Goal: Task Accomplishment & Management: Complete application form

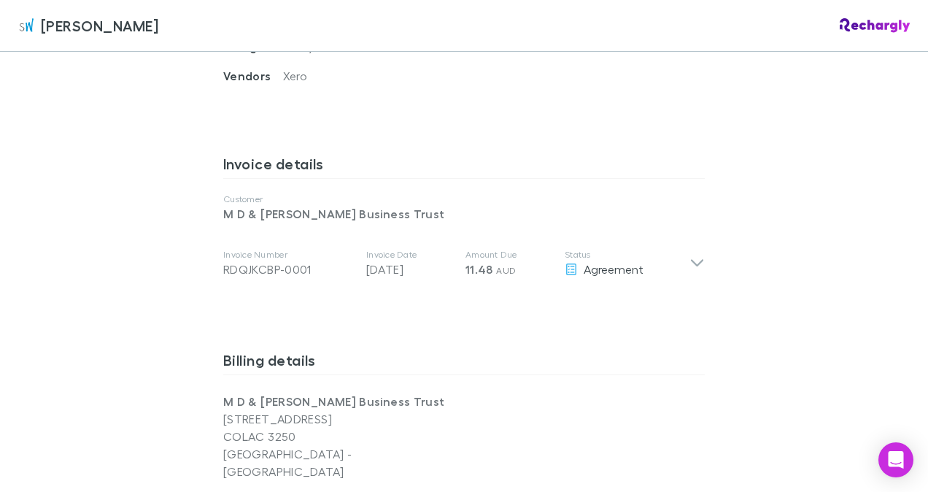
scroll to position [675, 0]
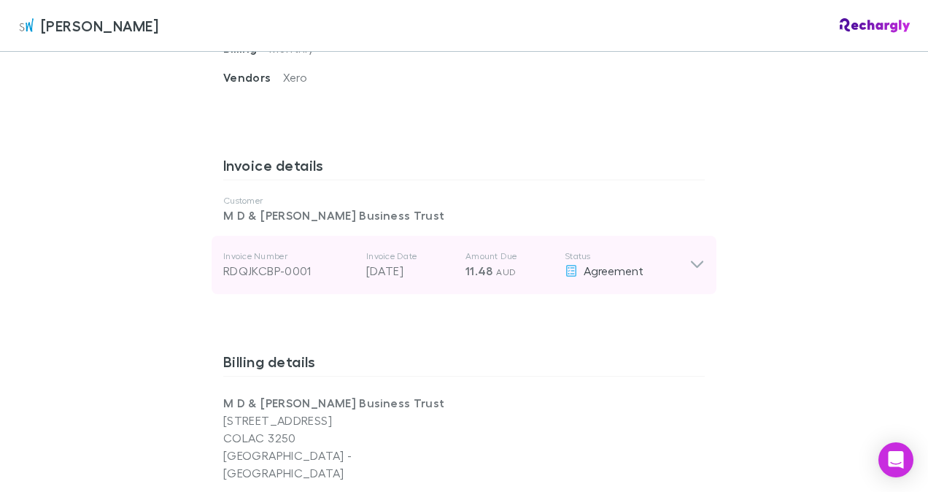
click at [691, 261] on icon at bounding box center [697, 264] width 12 height 7
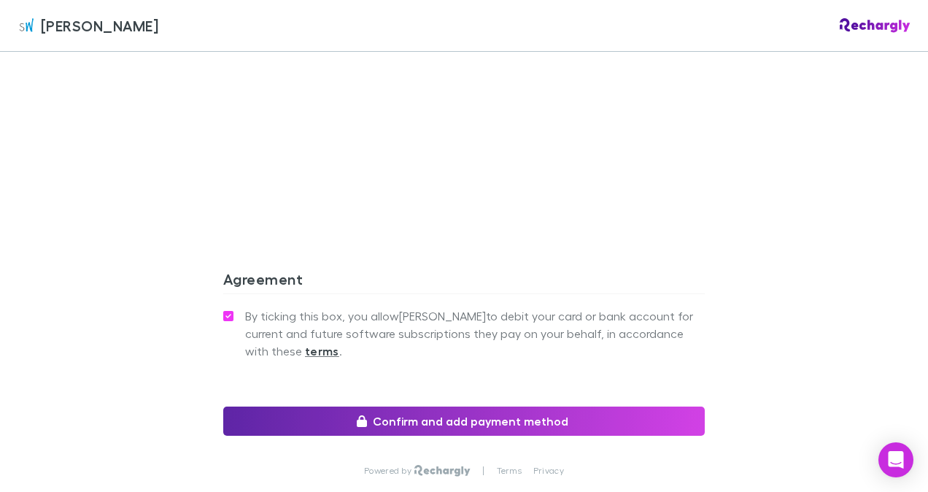
scroll to position [1551, 0]
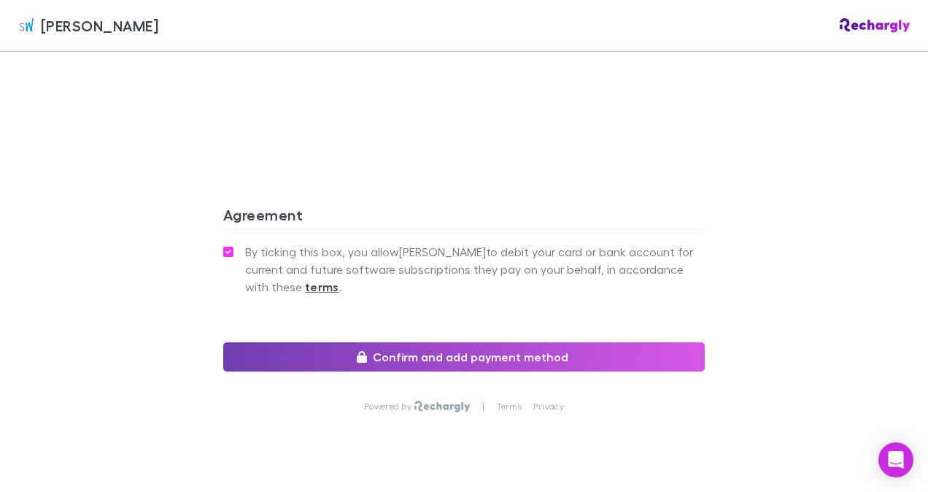
click at [446, 342] on button "Confirm and add payment method" at bounding box center [463, 356] width 481 height 29
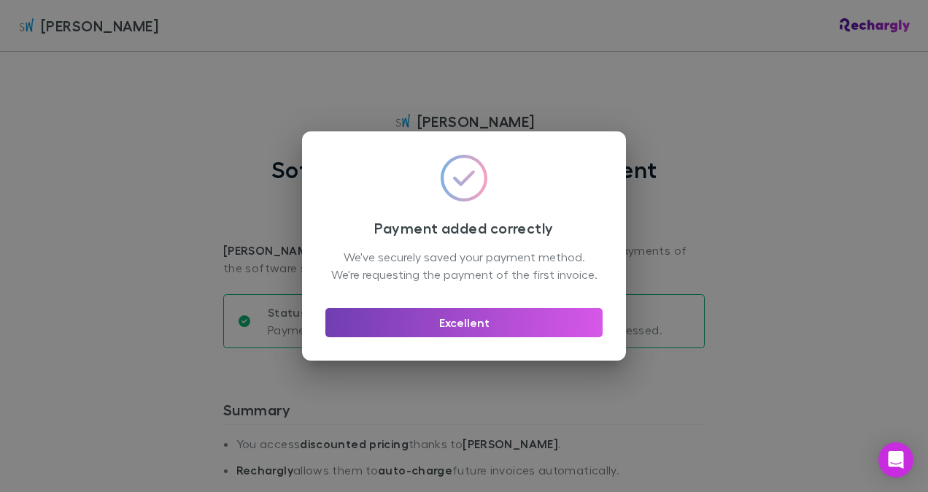
click at [464, 325] on button "Excellent" at bounding box center [463, 322] width 277 height 29
